Goal: Task Accomplishment & Management: Use online tool/utility

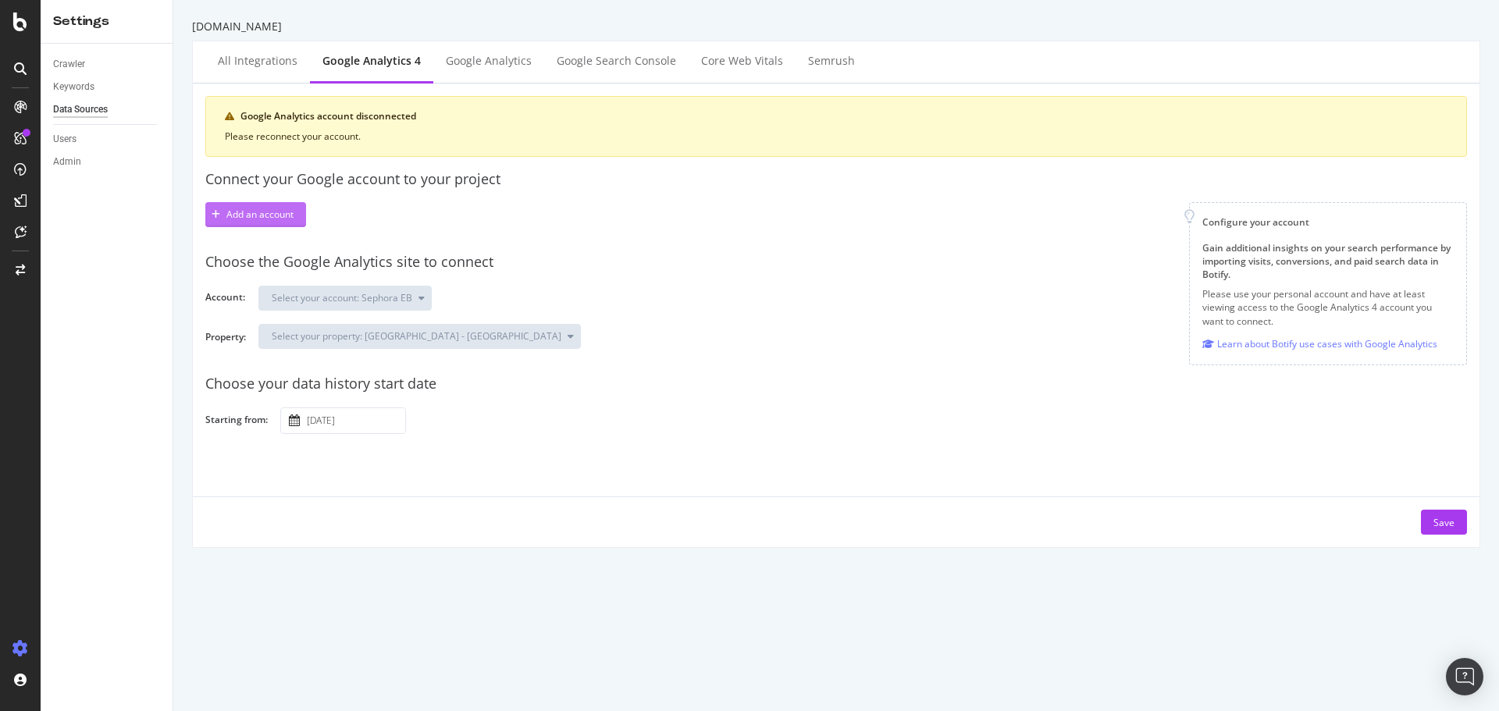
click at [265, 211] on div "Add an account" at bounding box center [259, 214] width 67 height 13
click at [257, 211] on div "Add an account" at bounding box center [259, 214] width 67 height 13
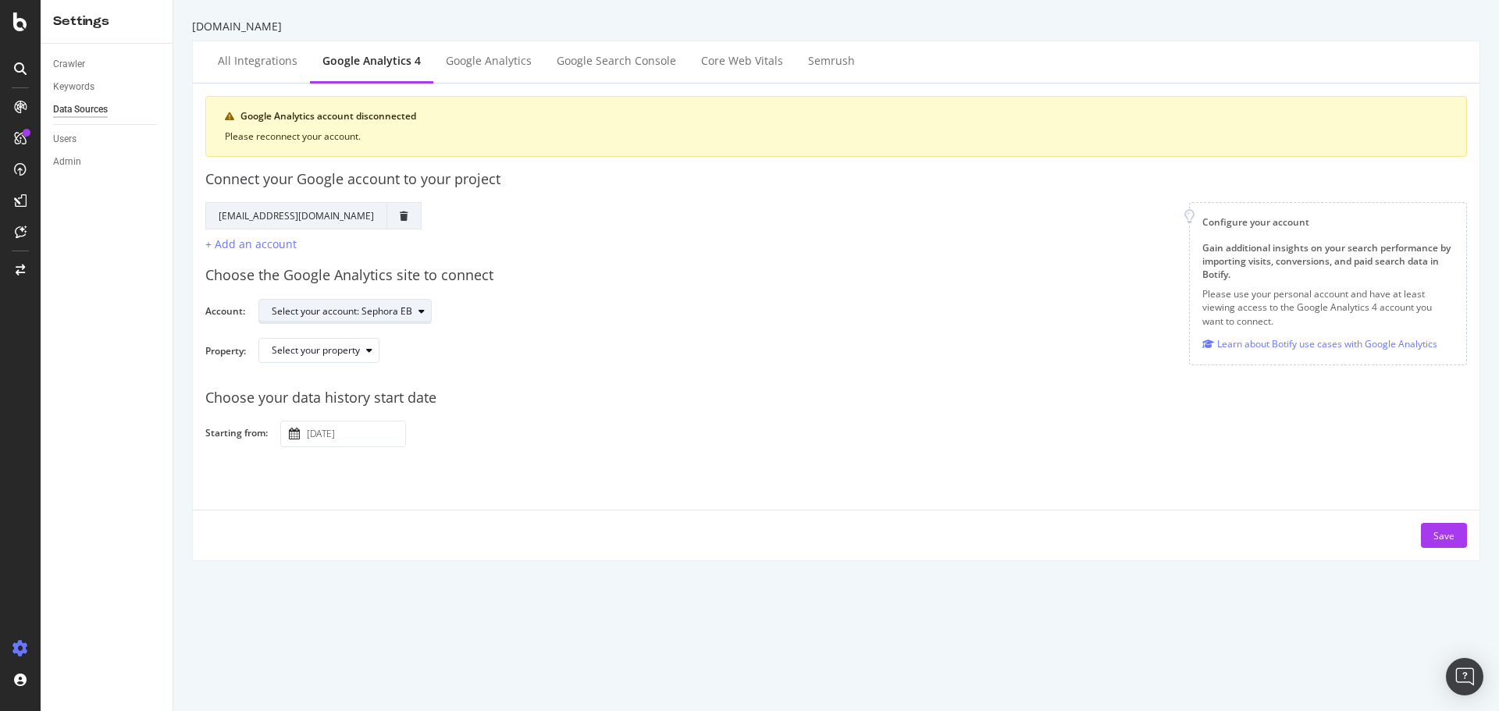
click at [341, 307] on div "Select your account: Sephora EB" at bounding box center [342, 311] width 141 height 9
click at [324, 361] on button "Select your property" at bounding box center [318, 350] width 121 height 25
click at [323, 383] on div "Sephora - GA4" at bounding box center [310, 376] width 63 height 13
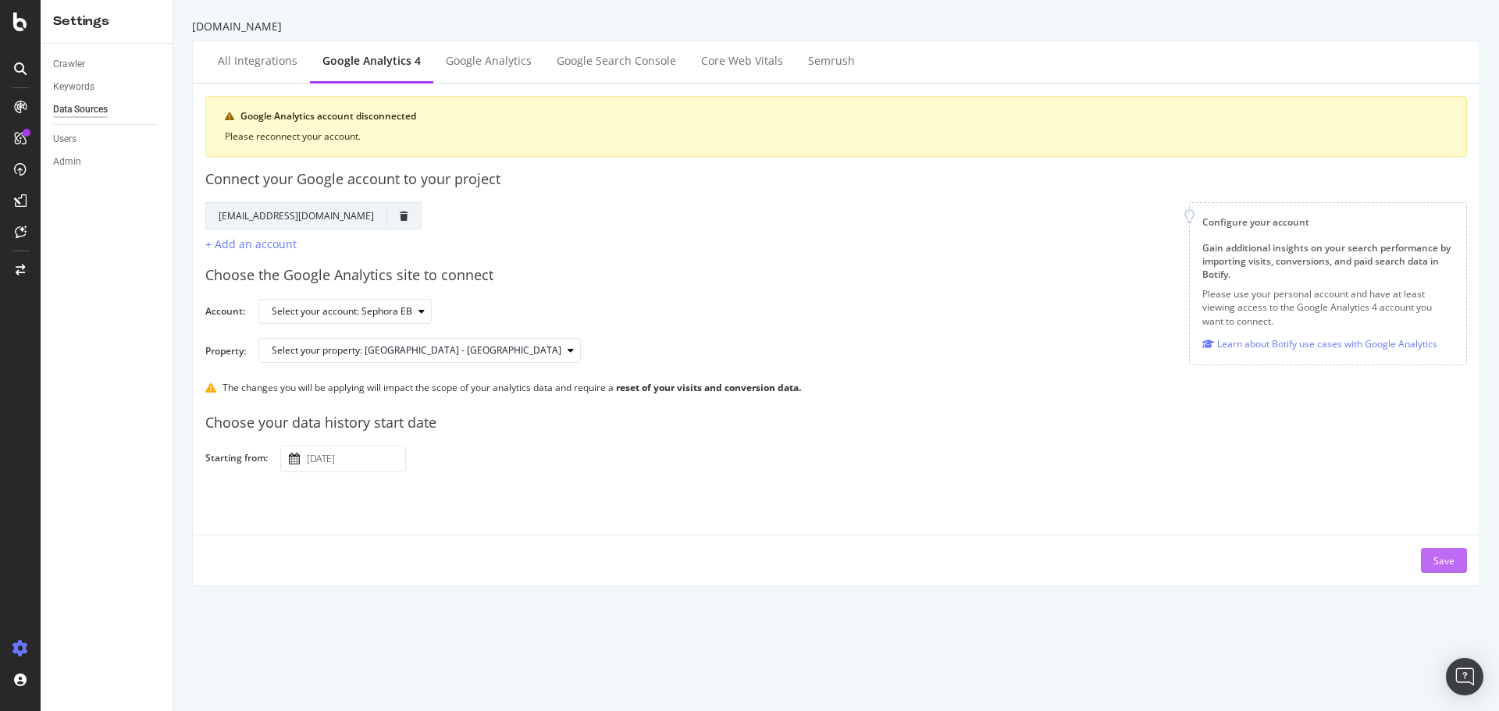
click at [1437, 565] on div "Save" at bounding box center [1443, 560] width 21 height 13
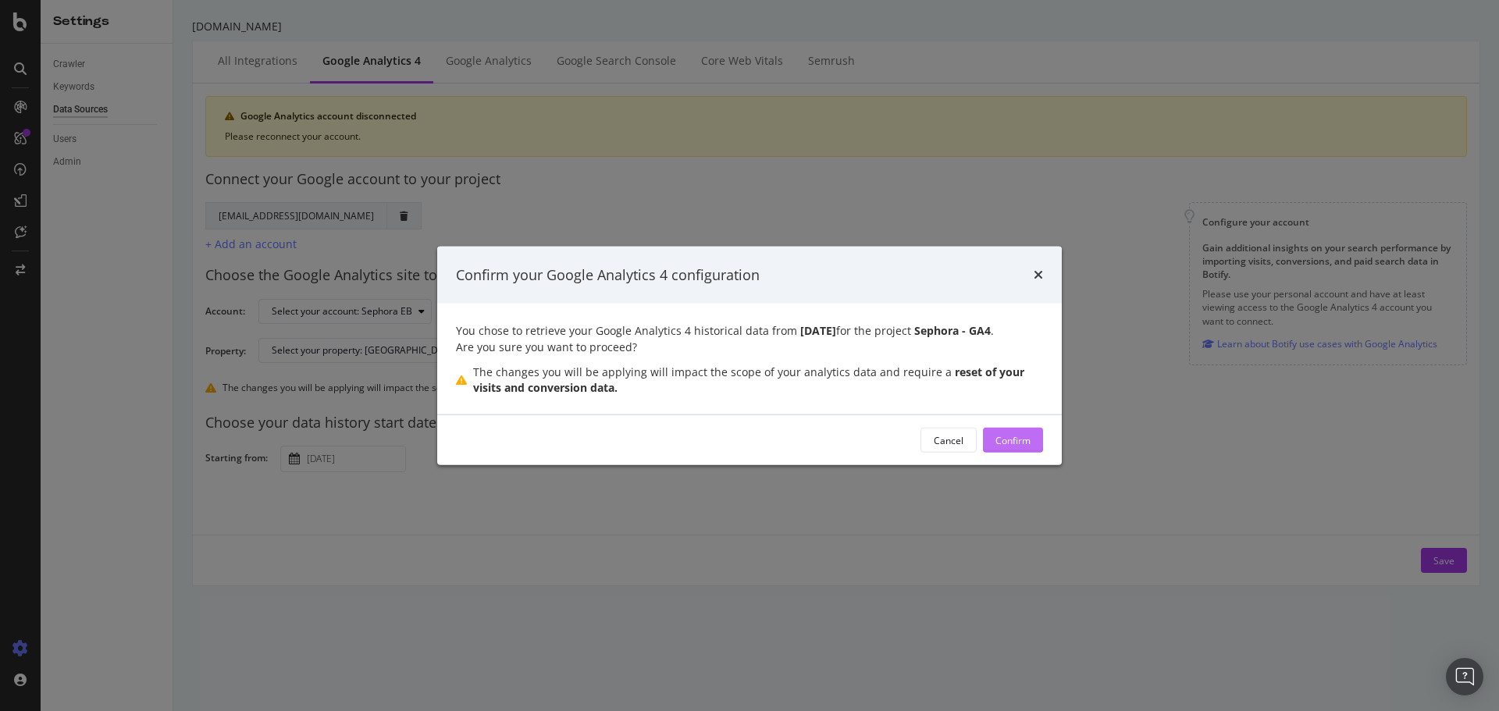
click at [1016, 438] on div "Confirm" at bounding box center [1012, 439] width 35 height 13
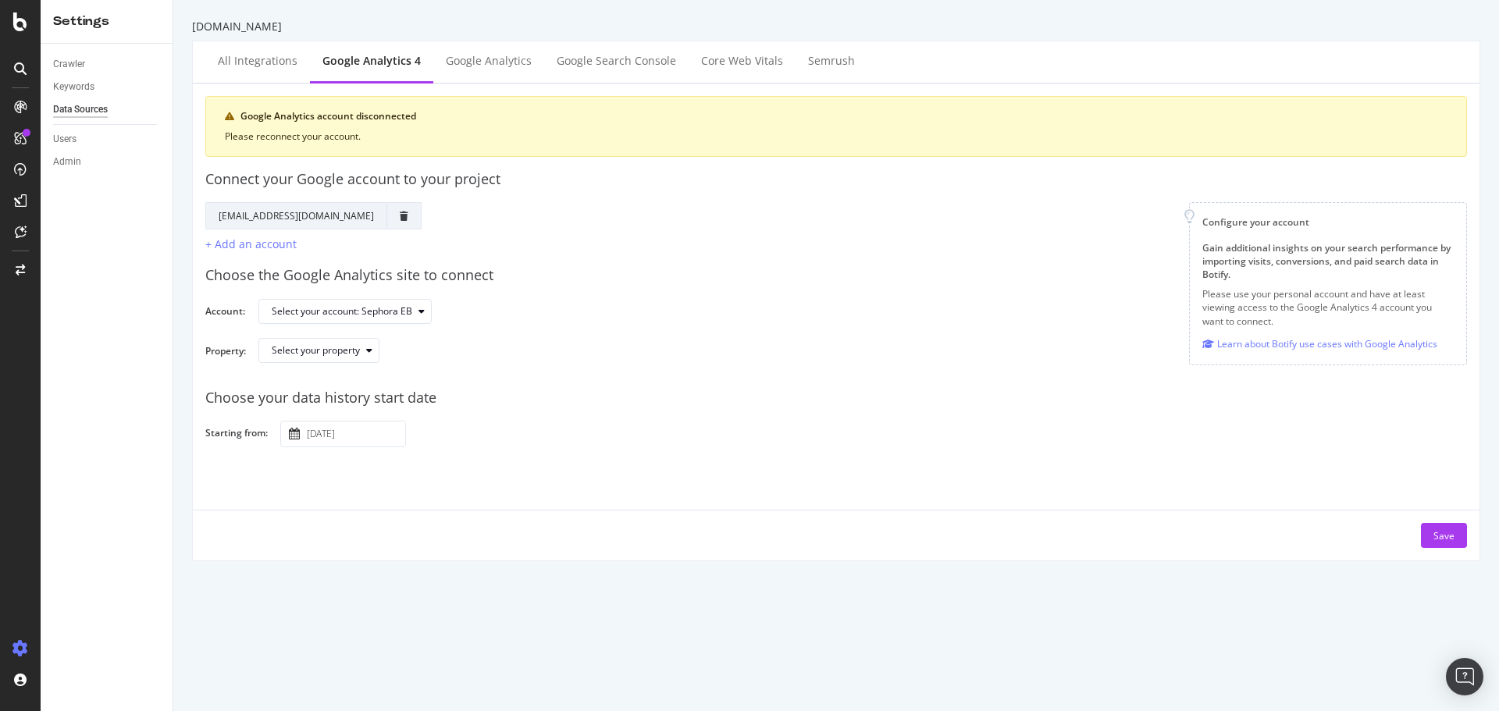
click at [315, 333] on div "Choose the Google Analytics site to connect Account: Select your account: Sepho…" at bounding box center [836, 314] width 1262 height 123
drag, startPoint x: 328, startPoint y: 346, endPoint x: 328, endPoint y: 358, distance: 12.5
click at [328, 347] on div "Select your property" at bounding box center [316, 350] width 88 height 9
click at [330, 373] on div "Sephora - GA4" at bounding box center [310, 376] width 63 height 13
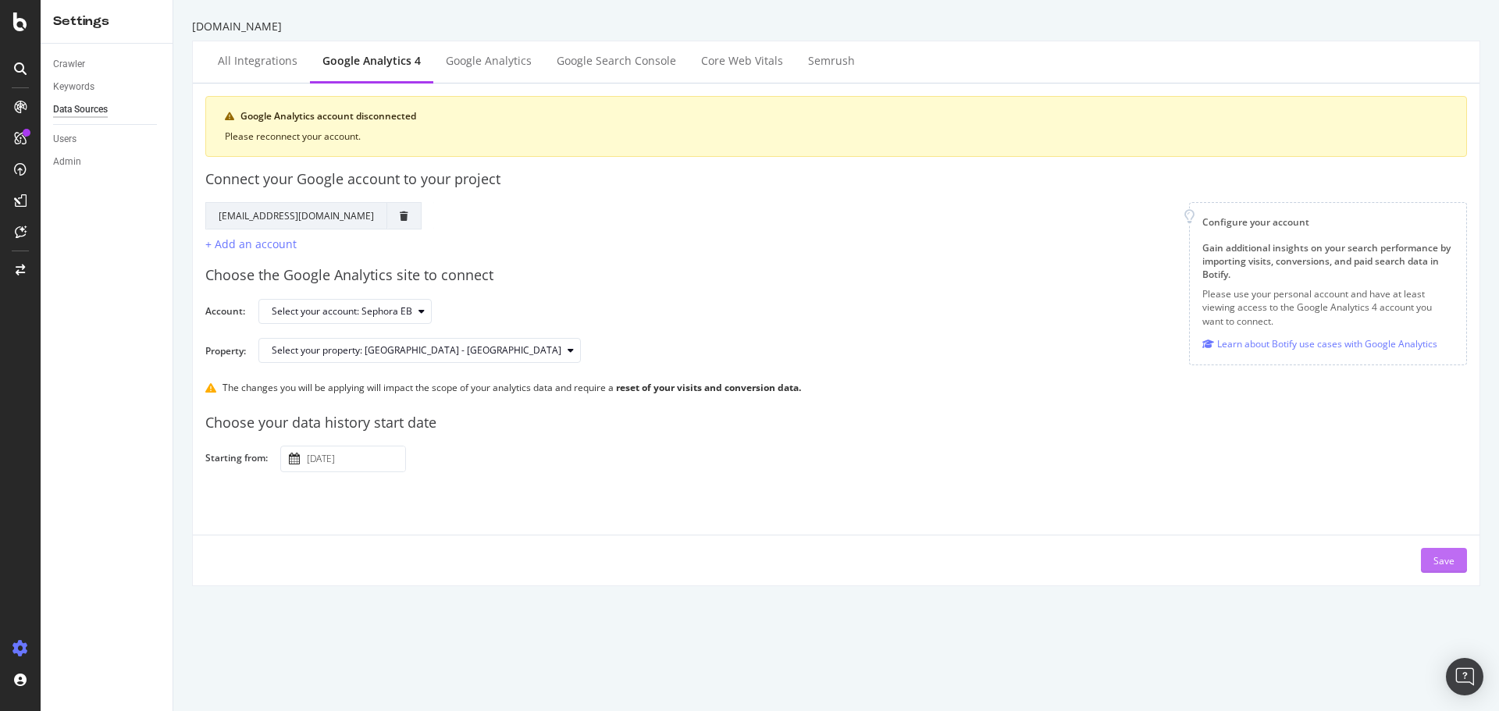
click at [1441, 553] on div "Save" at bounding box center [1443, 560] width 21 height 23
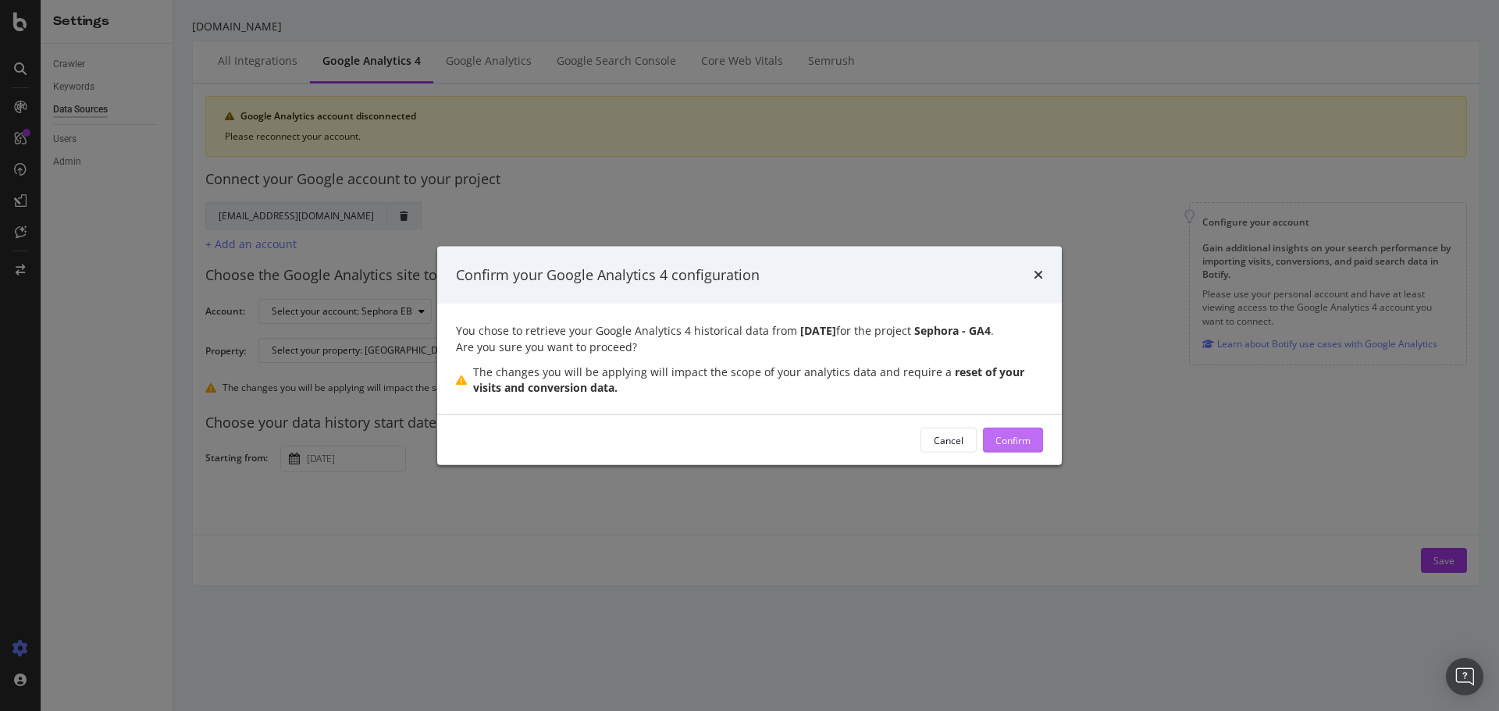
click at [1029, 433] on div "Confirm" at bounding box center [1012, 440] width 35 height 23
